Goal: Task Accomplishment & Management: Manage account settings

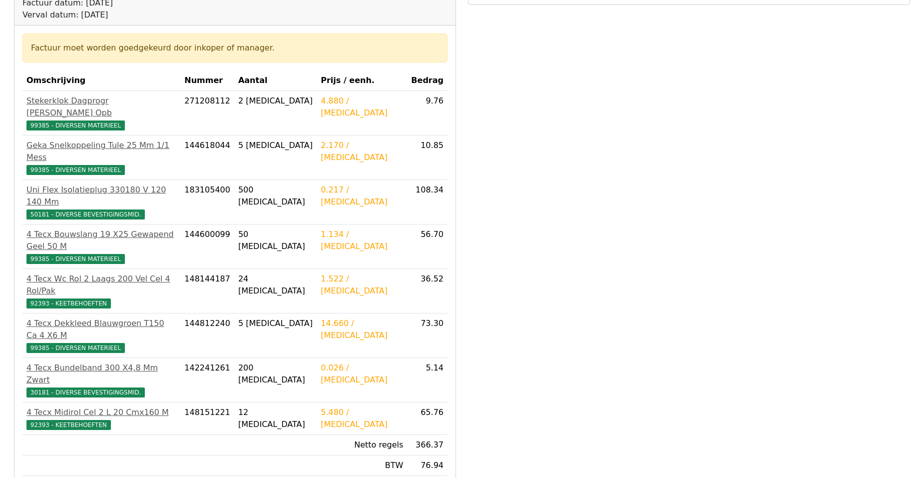
scroll to position [150, 0]
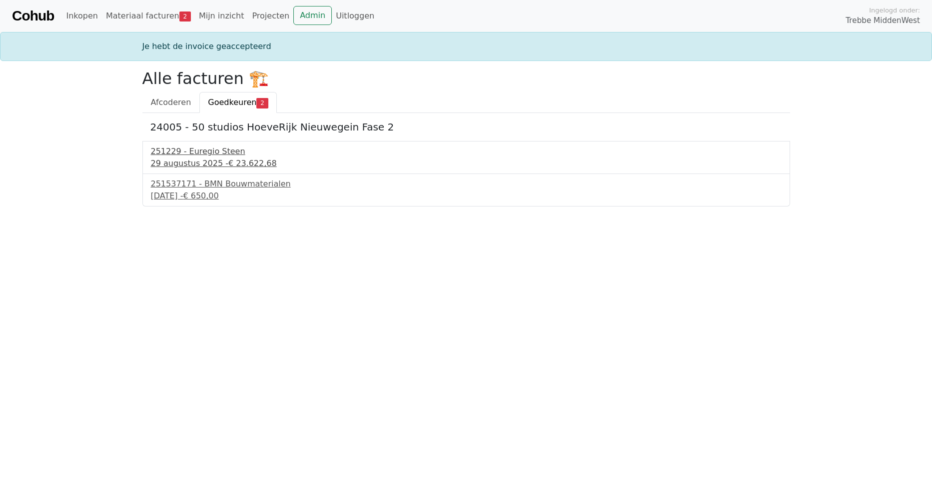
click at [200, 155] on div "251229 - Euregio Steen" at bounding box center [466, 151] width 630 height 12
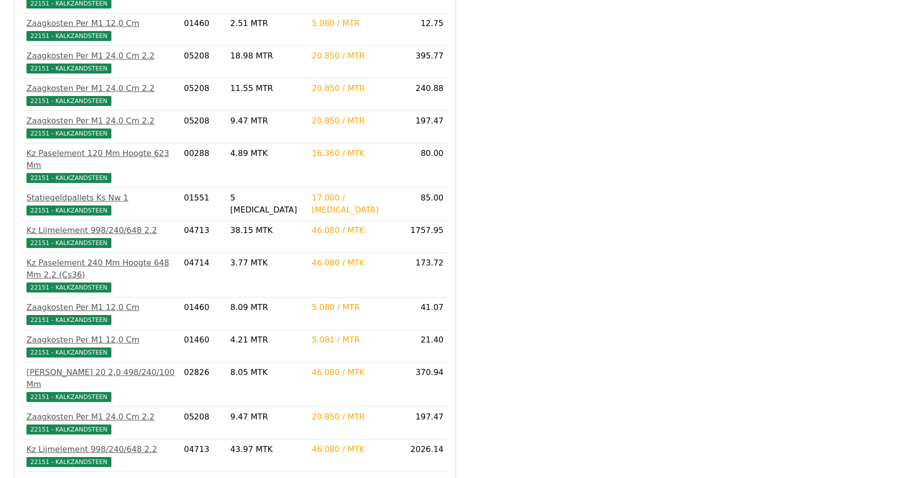
scroll to position [3031, 0]
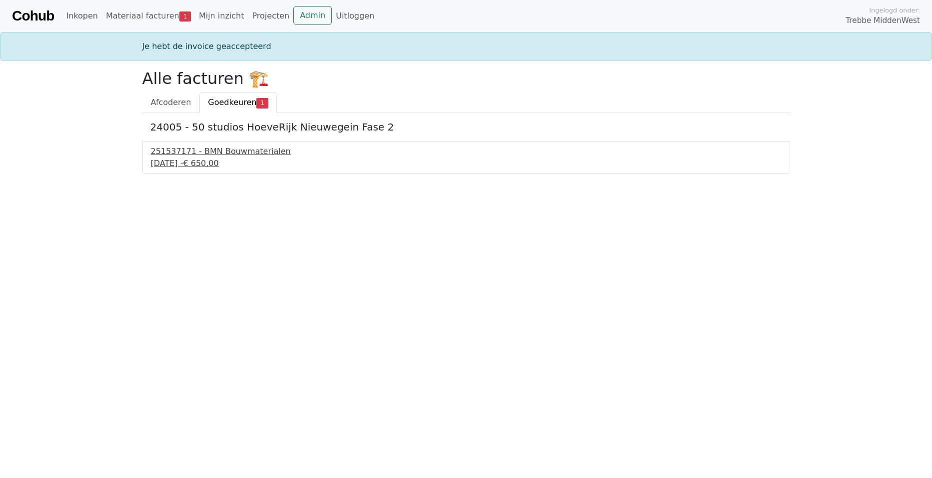
click at [217, 161] on div "4 september 2025 - € 650,00" at bounding box center [466, 163] width 630 height 12
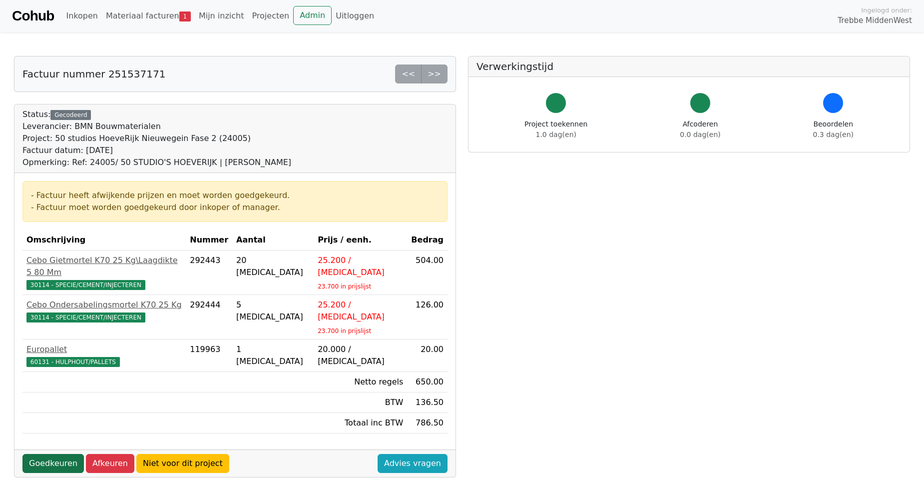
click at [37, 454] on link "Goedkeuren" at bounding box center [52, 463] width 61 height 19
